Goal: Navigation & Orientation: Find specific page/section

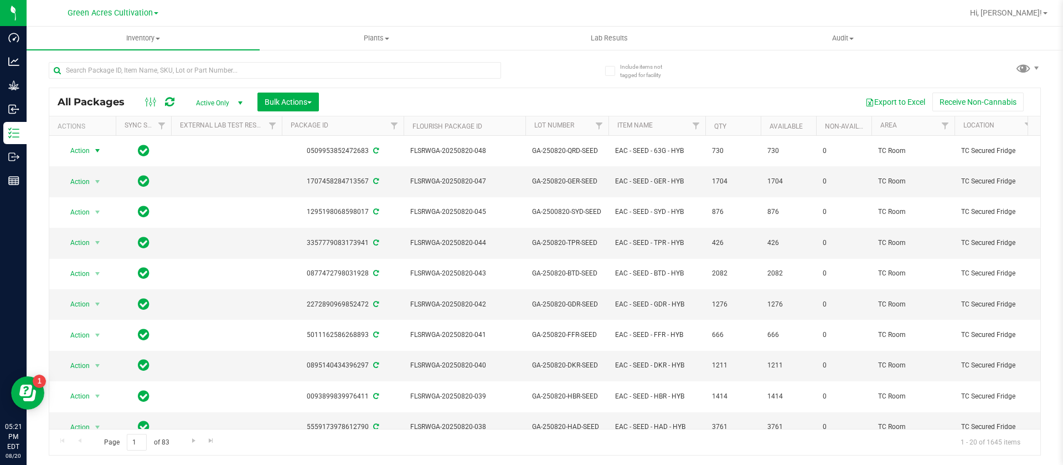
click at [172, 97] on icon at bounding box center [169, 101] width 9 height 11
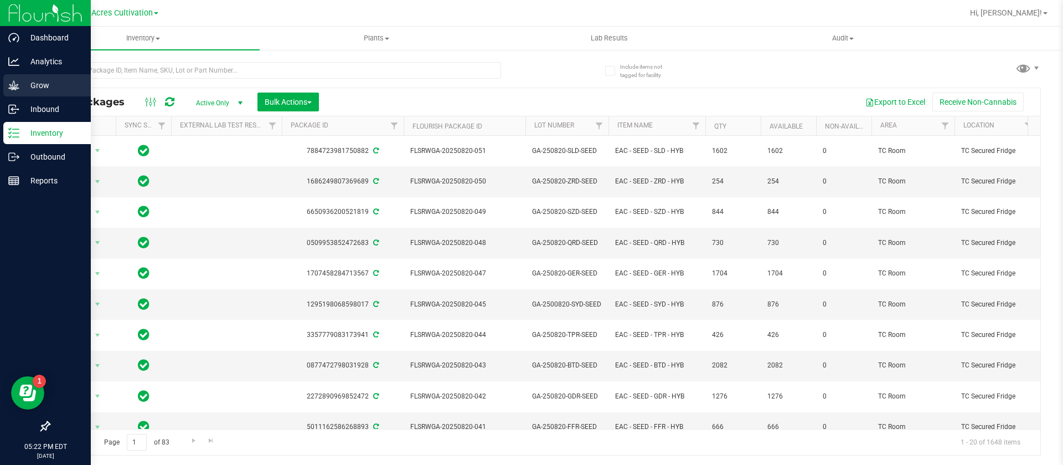
click at [7, 78] on div "Grow" at bounding box center [46, 85] width 87 height 22
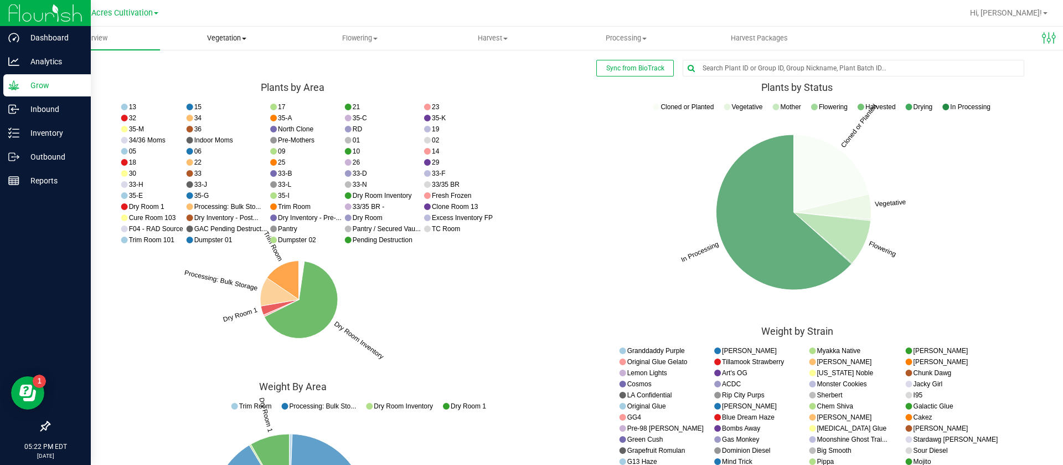
click at [223, 48] on uib-tab-heading "Vegetation Veg groups Veg plants Mother groups Mother plants Apply to plants Cr…" at bounding box center [227, 38] width 132 height 22
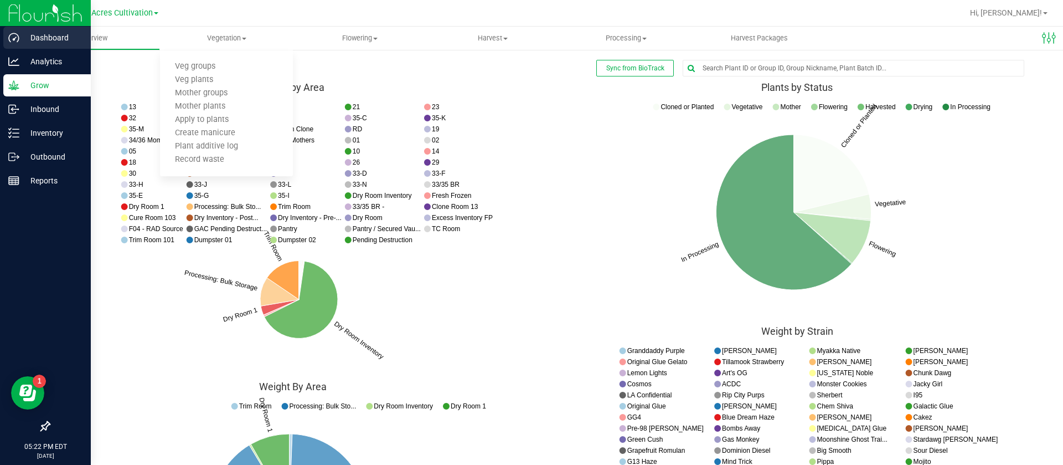
click at [16, 41] on icon at bounding box center [13, 37] width 11 height 11
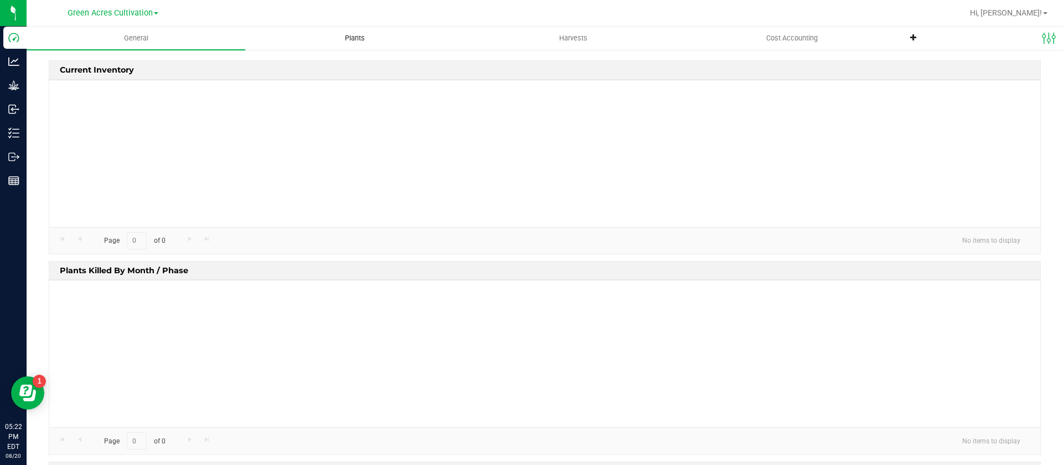
click at [359, 35] on span "Plants" at bounding box center [355, 38] width 50 height 10
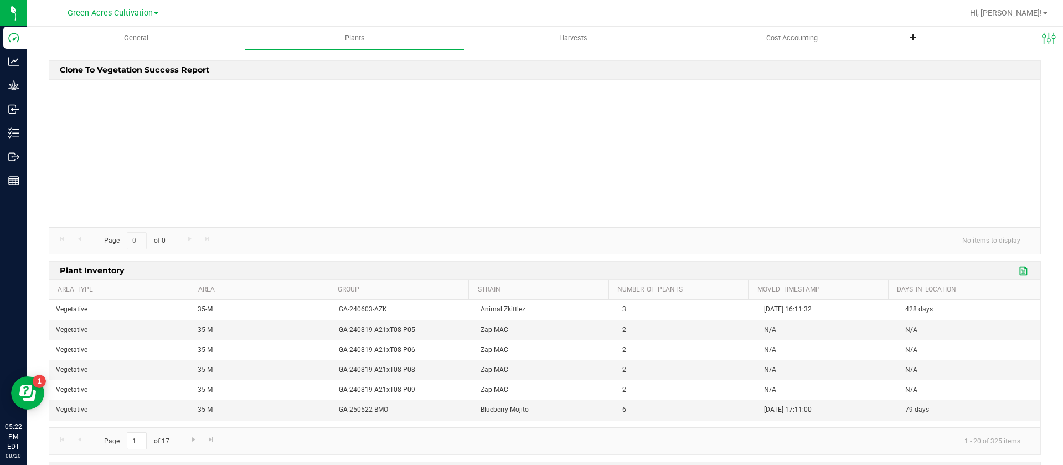
click at [1018, 264] on link "Export to Excel" at bounding box center [1024, 271] width 17 height 14
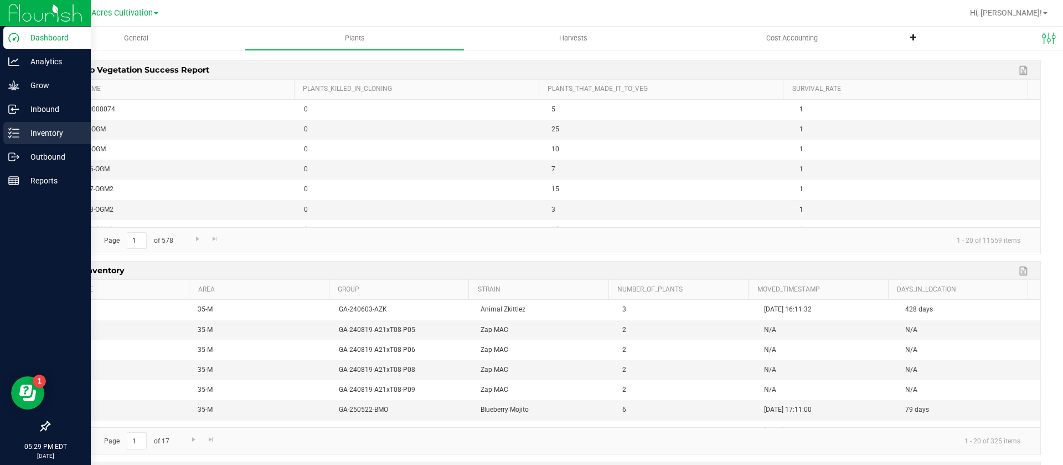
click at [10, 123] on div "Inventory" at bounding box center [46, 133] width 87 height 22
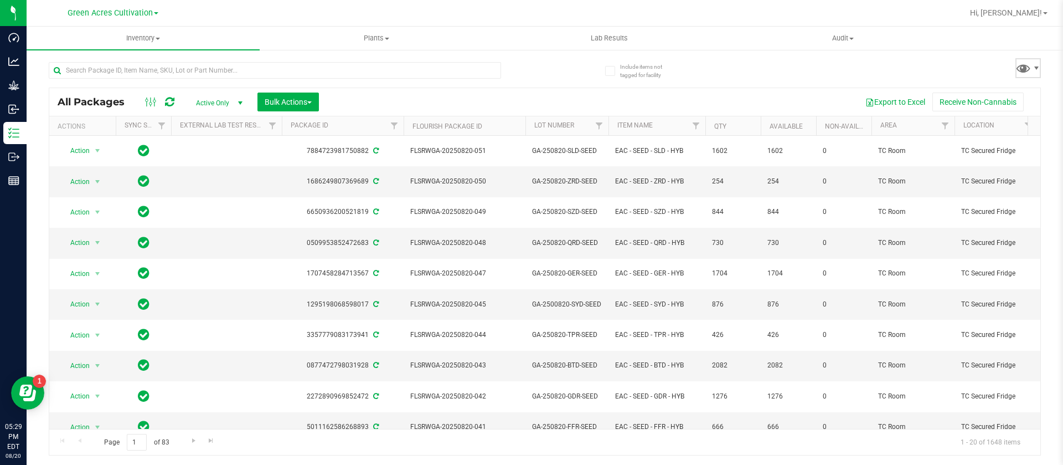
click at [1032, 74] on span at bounding box center [1028, 68] width 25 height 20
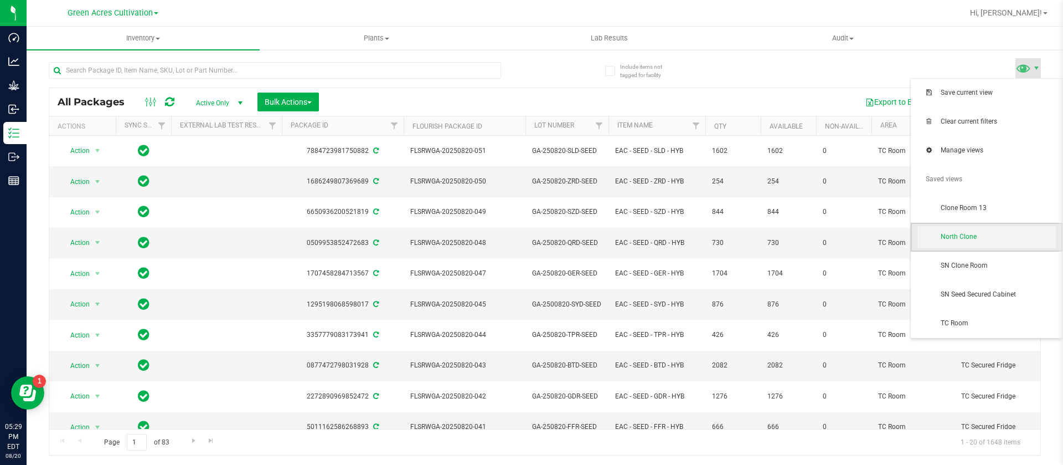
click at [962, 235] on span "North Clone" at bounding box center [998, 236] width 115 height 9
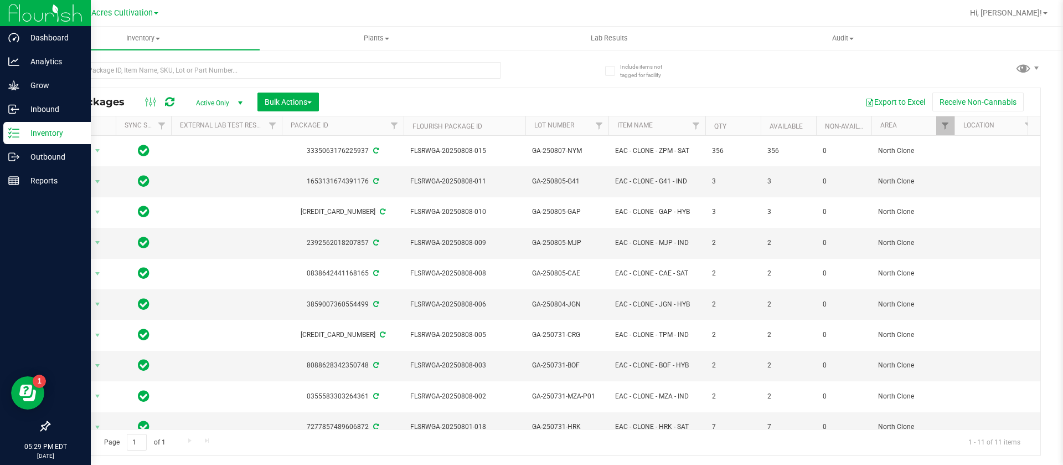
click at [52, 126] on p "Inventory" at bounding box center [52, 132] width 66 height 13
click at [52, 125] on div "Inventory" at bounding box center [46, 133] width 87 height 22
click at [63, 81] on p "Grow" at bounding box center [52, 85] width 66 height 13
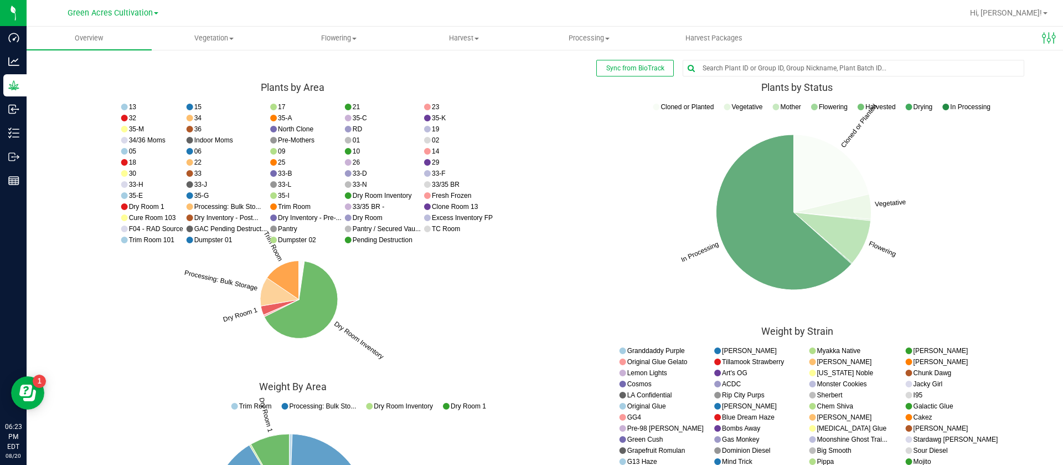
click at [537, 245] on icon "Cloned or Planted Vegetative Flowering In Processing Cloned or Planted Vegetati…" at bounding box center [293, 237] width 488 height 277
